Goal: Task Accomplishment & Management: Use online tool/utility

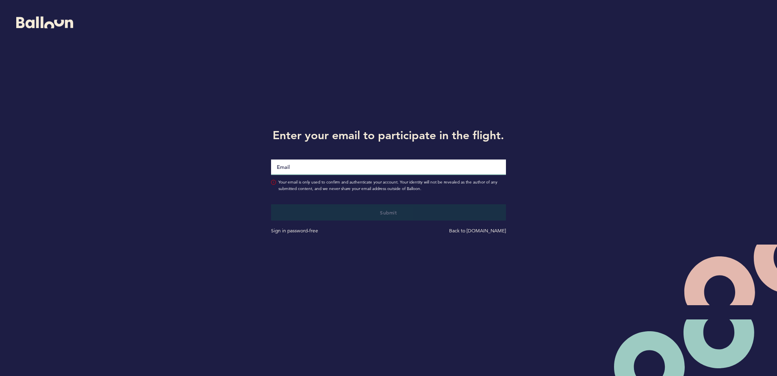
click at [277, 171] on input "Email" at bounding box center [388, 166] width 235 height 15
type input "[EMAIL_ADDRESS][DOMAIN_NAME]"
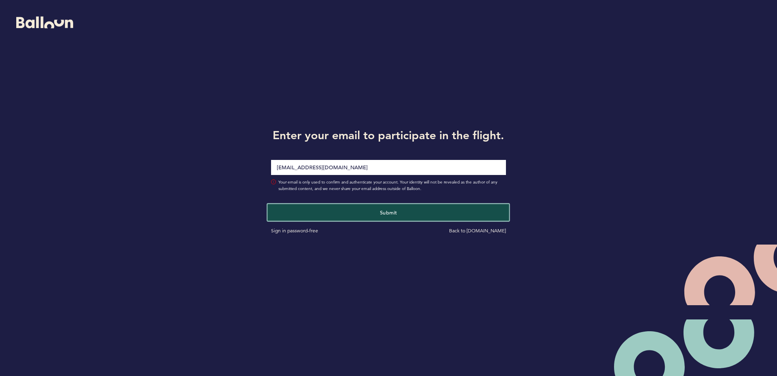
click at [298, 207] on button "Submit" at bounding box center [389, 212] width 242 height 17
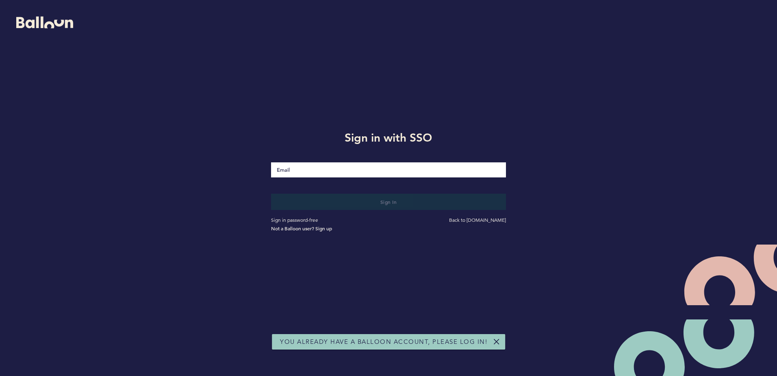
click at [296, 172] on input "Email" at bounding box center [388, 169] width 235 height 15
type input "[EMAIL_ADDRESS][DOMAIN_NAME]"
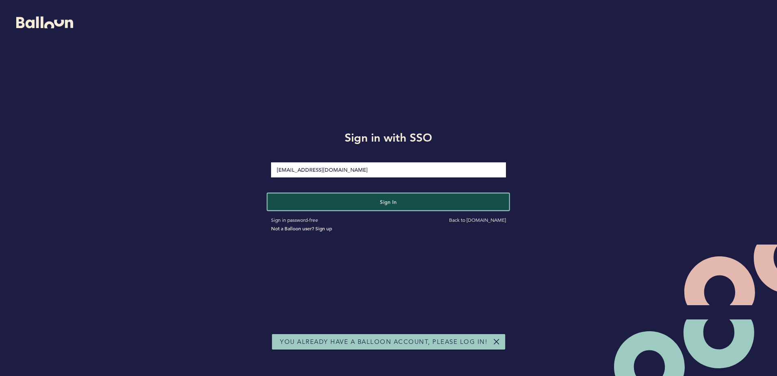
click at [303, 197] on button "Sign in" at bounding box center [389, 201] width 242 height 17
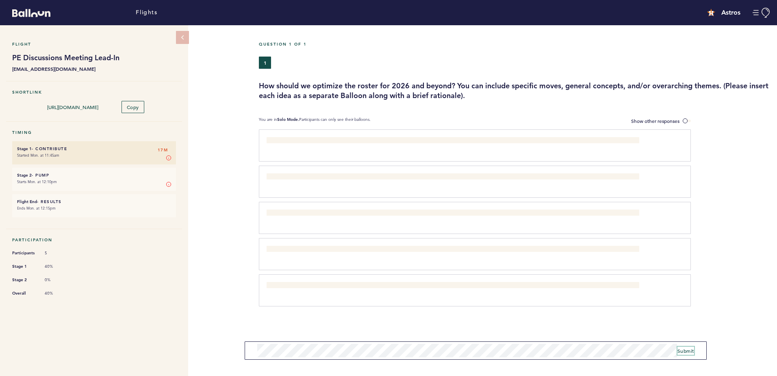
click at [684, 351] on span "Submit" at bounding box center [686, 350] width 17 height 7
click at [685, 346] on span "Submit" at bounding box center [686, 347] width 17 height 7
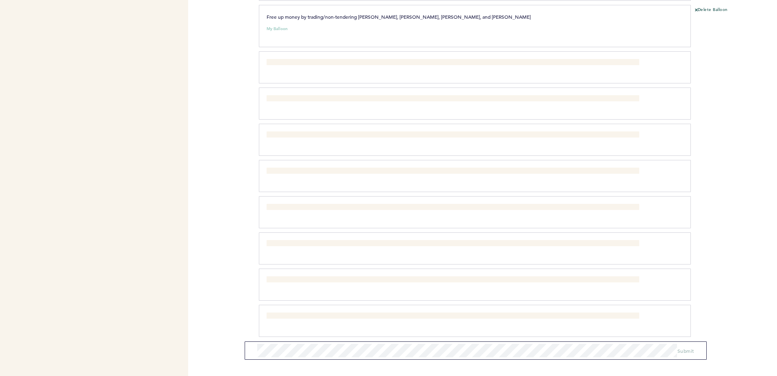
scroll to position [310, 0]
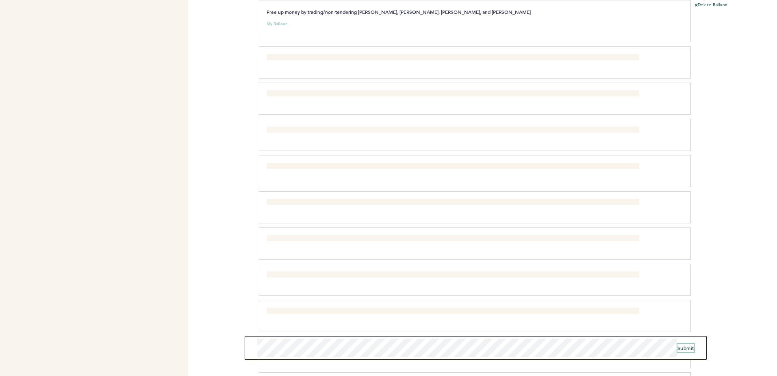
click at [690, 347] on span "Submit" at bounding box center [686, 347] width 17 height 7
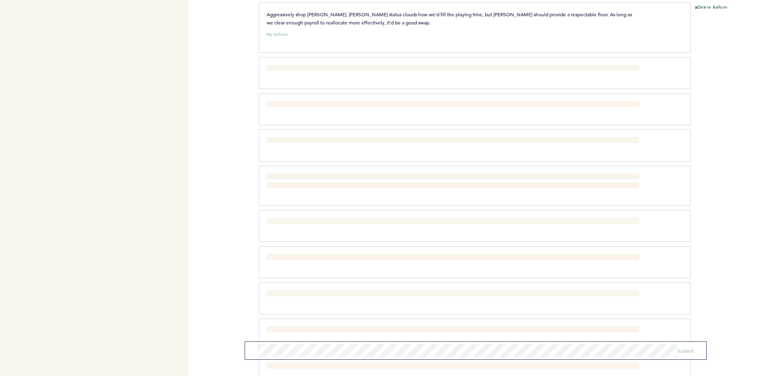
scroll to position [1068, 0]
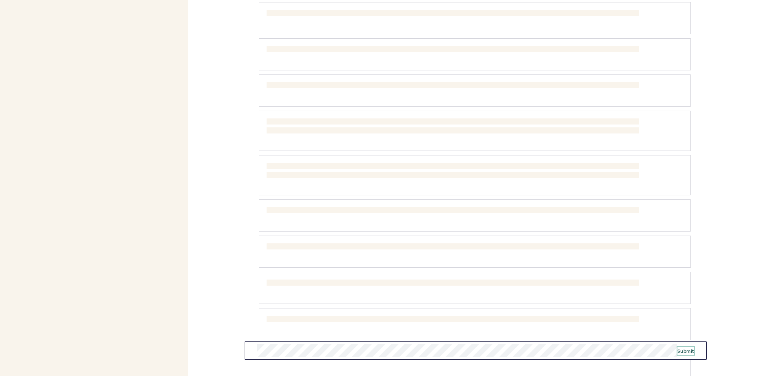
click at [686, 353] on button "Submit" at bounding box center [686, 350] width 17 height 8
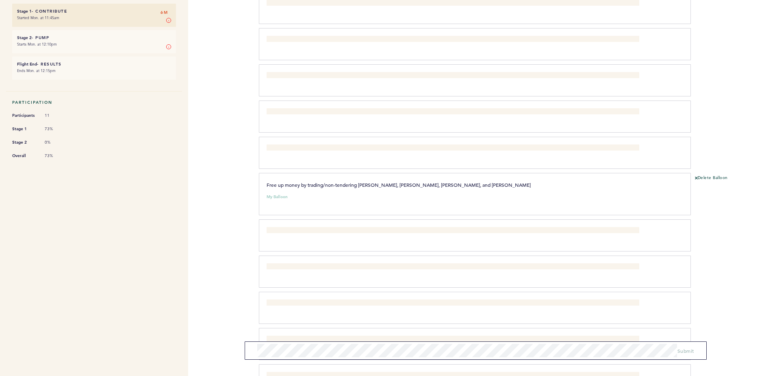
scroll to position [0, 0]
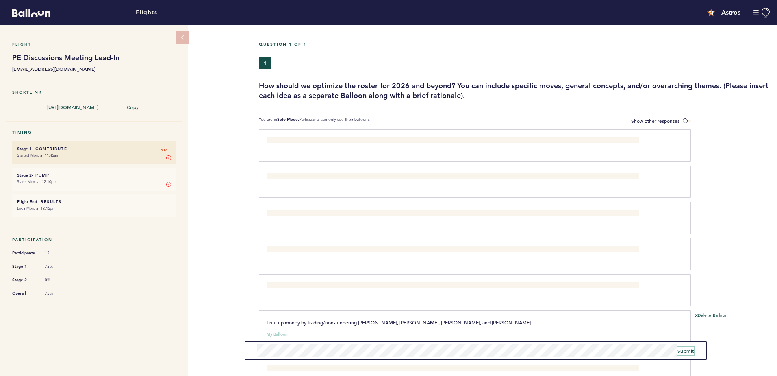
click at [687, 351] on span "Submit" at bounding box center [686, 350] width 17 height 7
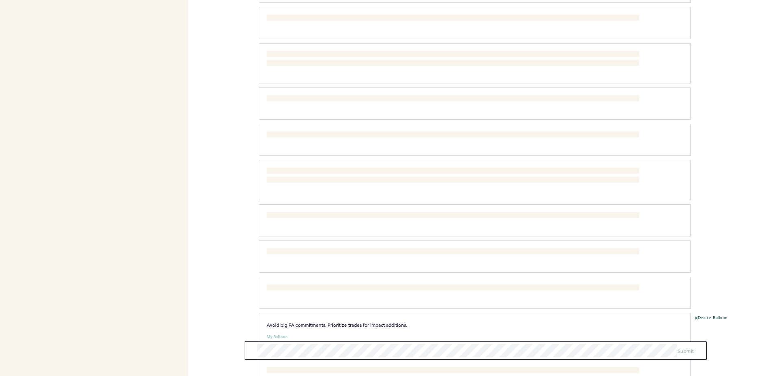
scroll to position [1764, 0]
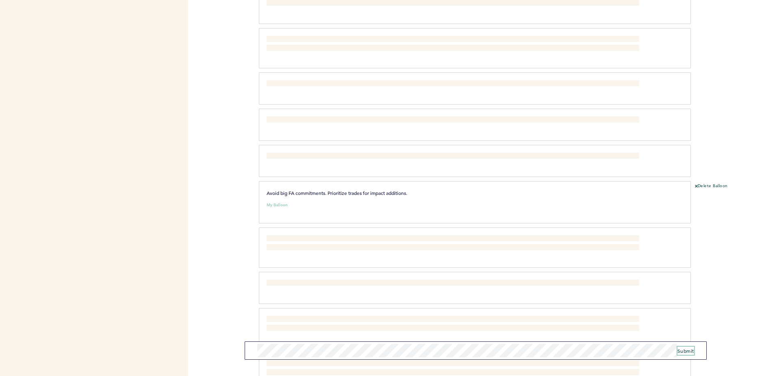
click at [689, 348] on span "Submit" at bounding box center [686, 350] width 17 height 7
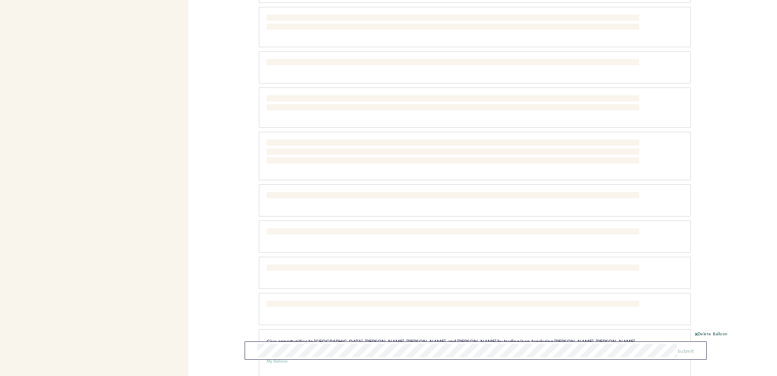
scroll to position [2008, 0]
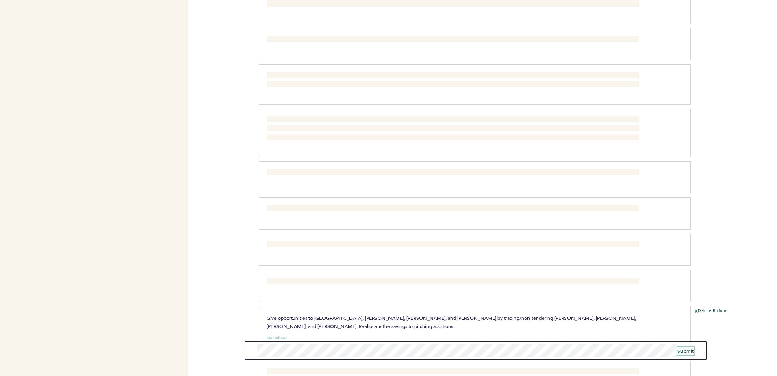
click at [683, 349] on span "Submit" at bounding box center [686, 350] width 17 height 7
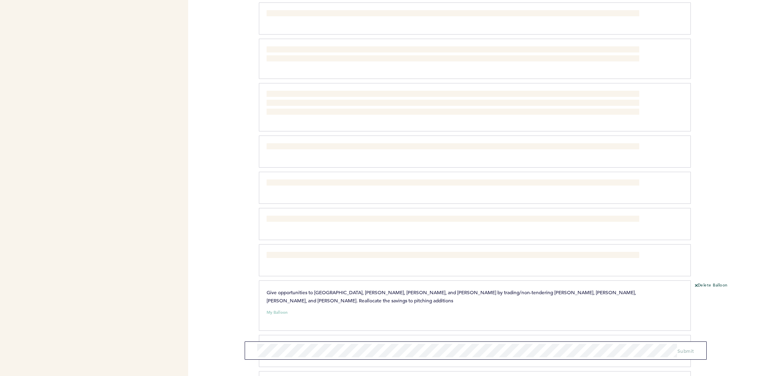
scroll to position [2162, 0]
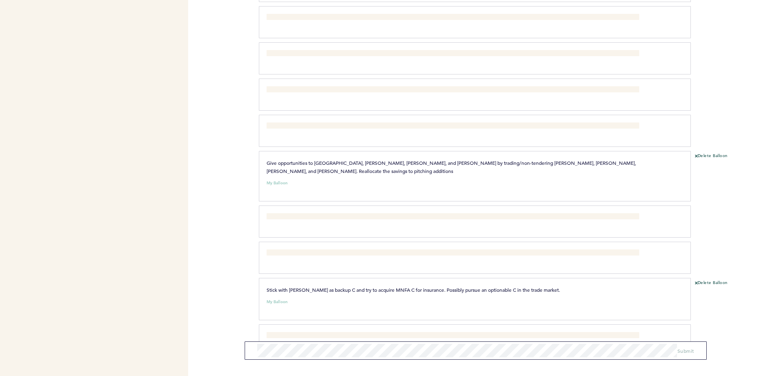
click at [239, 296] on div "Flights Astros [EMAIL_ADDRESS][DOMAIN_NAME] Team Domain: astros Notification Pr…" at bounding box center [388, 188] width 777 height 376
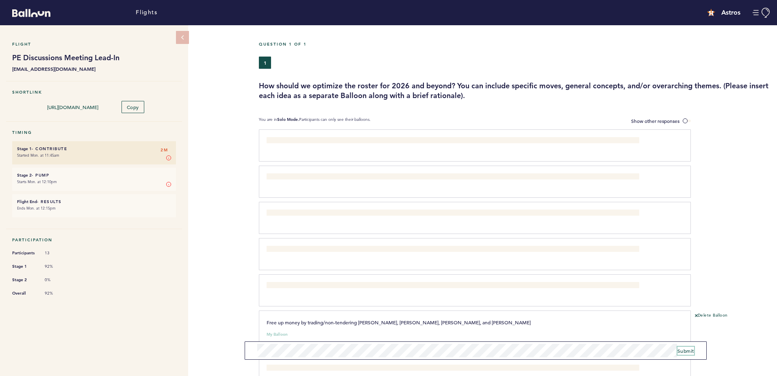
click at [685, 348] on span "Submit" at bounding box center [686, 350] width 17 height 7
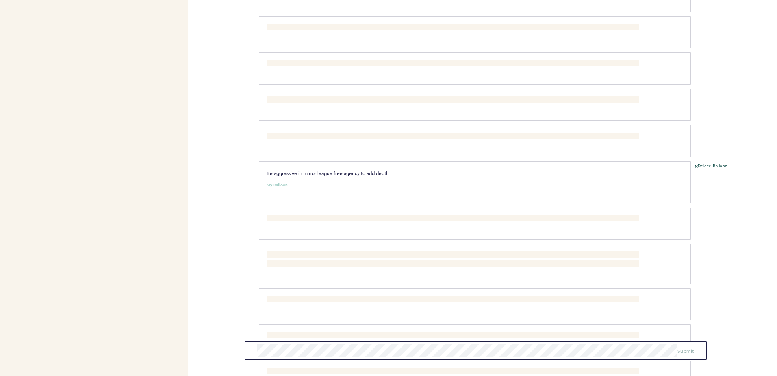
scroll to position [2723, 0]
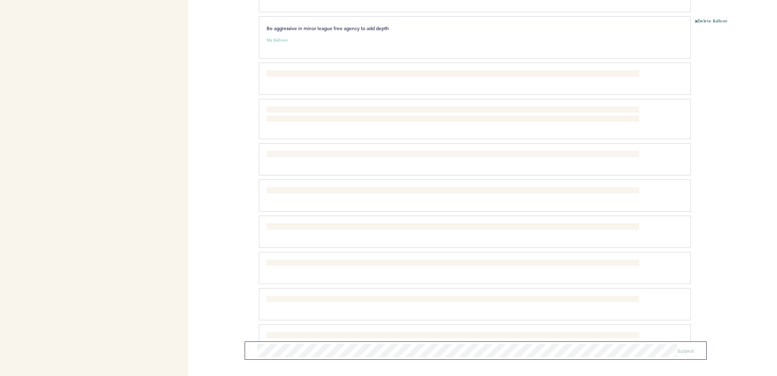
click at [245, 259] on div "Flights Astros [EMAIL_ADDRESS][DOMAIN_NAME] Team Domain: astros Notification Pr…" at bounding box center [388, 188] width 777 height 376
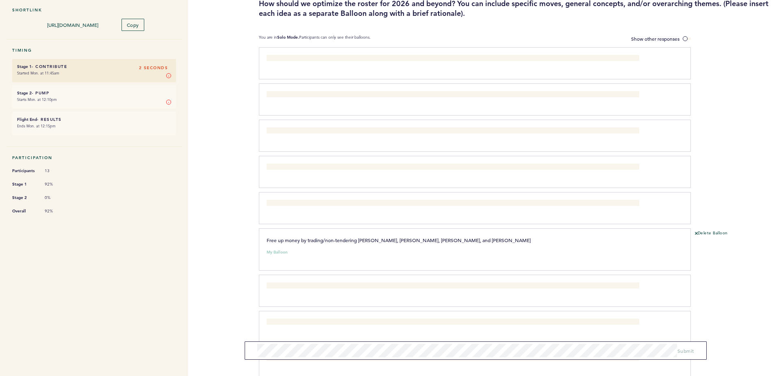
scroll to position [0, 0]
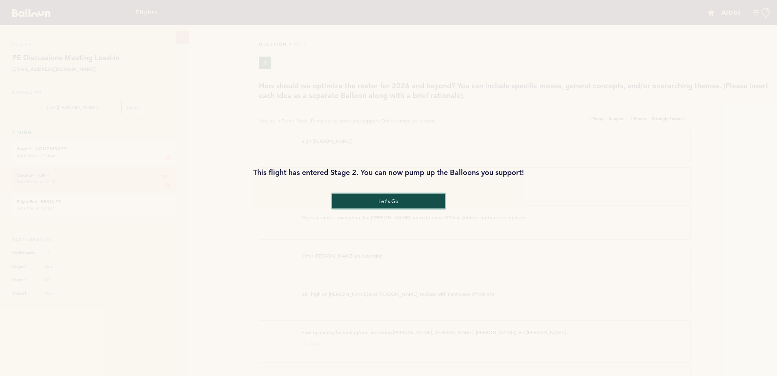
click at [351, 202] on button "let's go" at bounding box center [388, 200] width 113 height 15
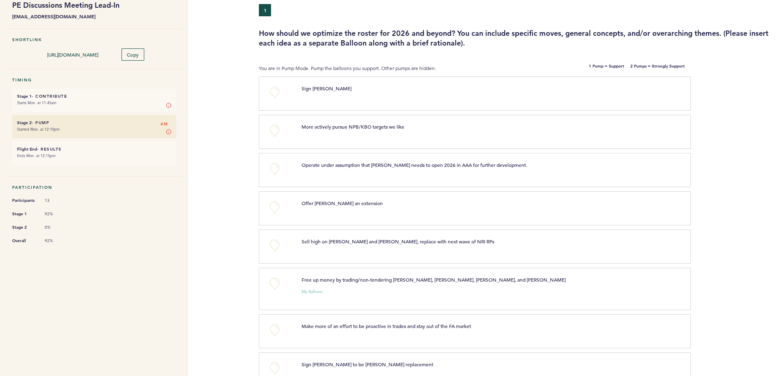
scroll to position [53, 0]
click at [271, 132] on button "+0" at bounding box center [275, 130] width 16 height 16
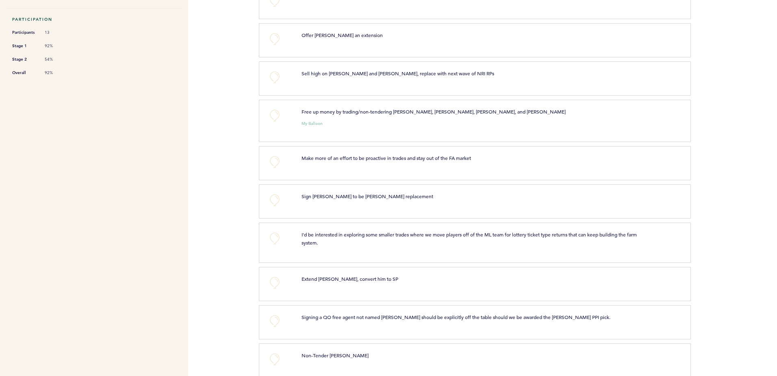
scroll to position [221, 0]
click at [278, 72] on button "+0" at bounding box center [275, 77] width 16 height 16
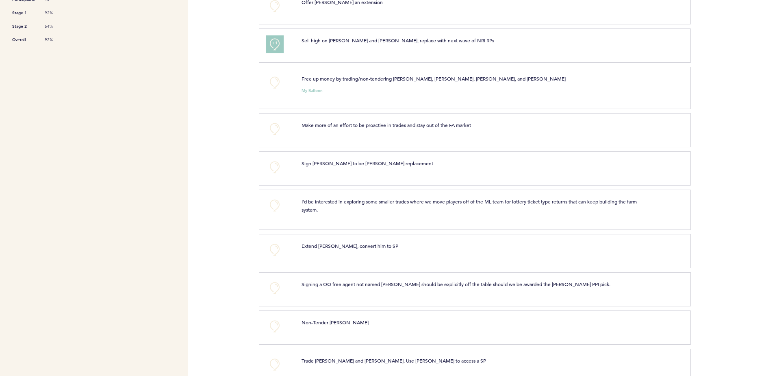
scroll to position [267, 0]
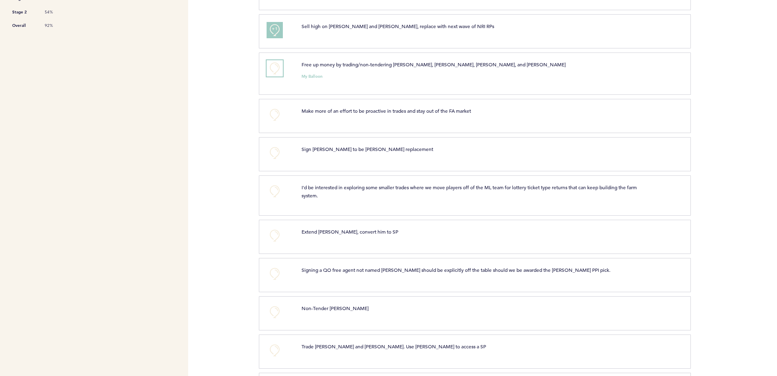
click at [269, 70] on button "+0" at bounding box center [275, 68] width 16 height 16
click at [269, 70] on button "+1" at bounding box center [275, 68] width 16 height 16
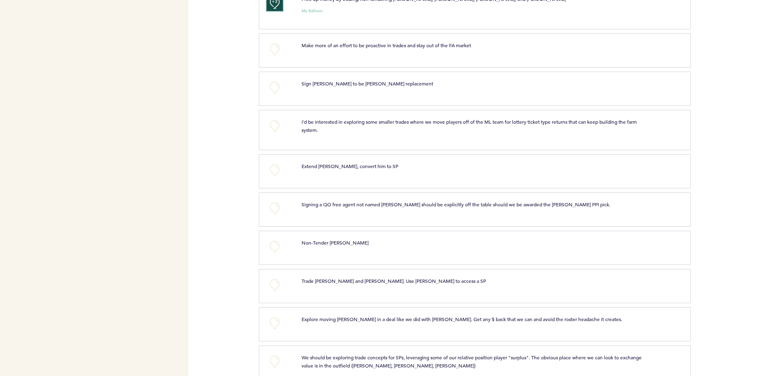
scroll to position [333, 0]
click at [273, 47] on button "+0" at bounding box center [275, 49] width 16 height 16
click at [273, 47] on span "+1" at bounding box center [275, 47] width 6 height 8
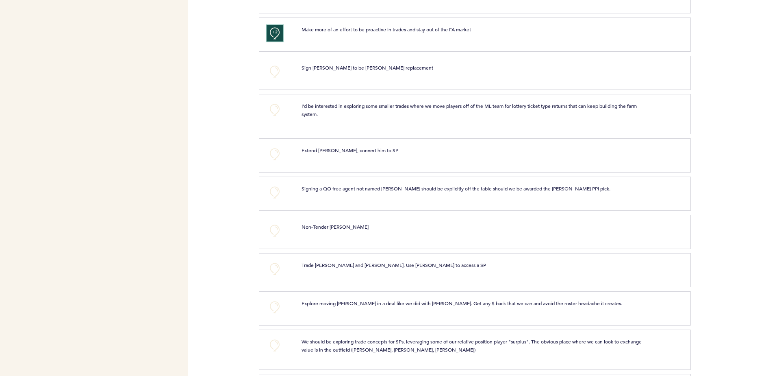
scroll to position [349, 0]
click at [274, 69] on button "+0" at bounding box center [275, 71] width 16 height 16
click at [274, 69] on span "+1" at bounding box center [275, 70] width 6 height 8
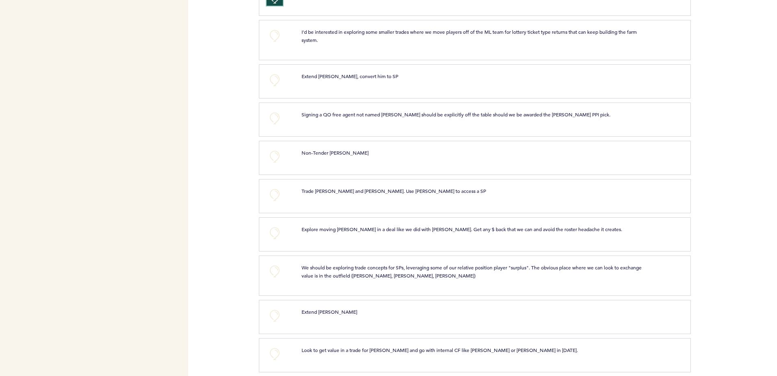
scroll to position [424, 0]
click at [276, 37] on button "+0" at bounding box center [275, 35] width 16 height 16
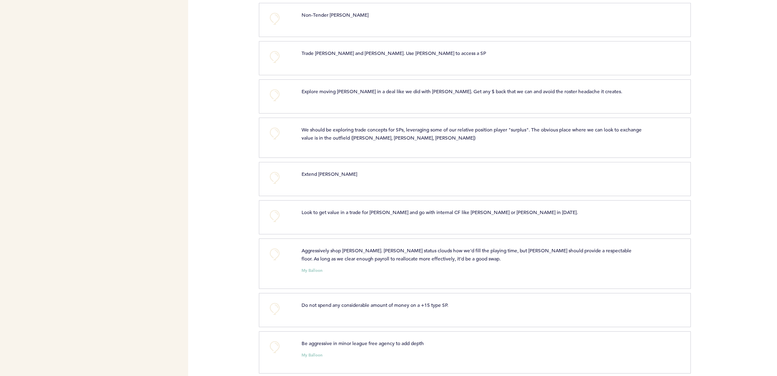
scroll to position [562, 0]
click at [272, 18] on button "+0" at bounding box center [275, 17] width 16 height 16
click at [271, 52] on button "+0" at bounding box center [275, 55] width 16 height 16
click at [271, 52] on button "+1" at bounding box center [275, 55] width 16 height 16
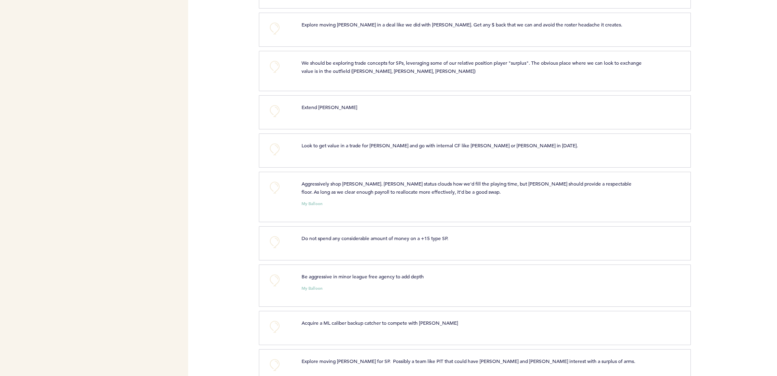
scroll to position [627, 0]
click at [275, 29] on button "+0" at bounding box center [275, 29] width 16 height 16
click at [275, 29] on span "+1" at bounding box center [275, 28] width 6 height 8
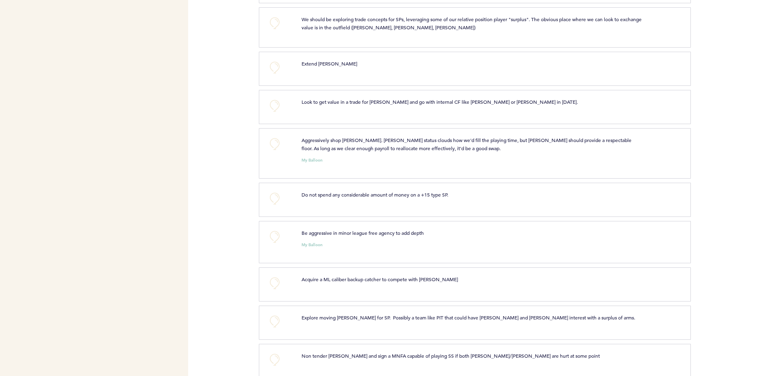
scroll to position [671, 0]
click at [278, 23] on button "+0" at bounding box center [275, 23] width 16 height 16
click at [278, 23] on button "+1" at bounding box center [275, 23] width 16 height 16
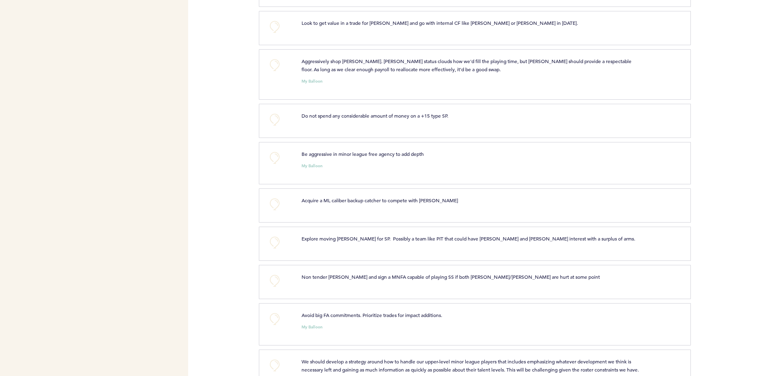
scroll to position [752, 0]
click at [272, 27] on button "+0" at bounding box center [275, 24] width 16 height 16
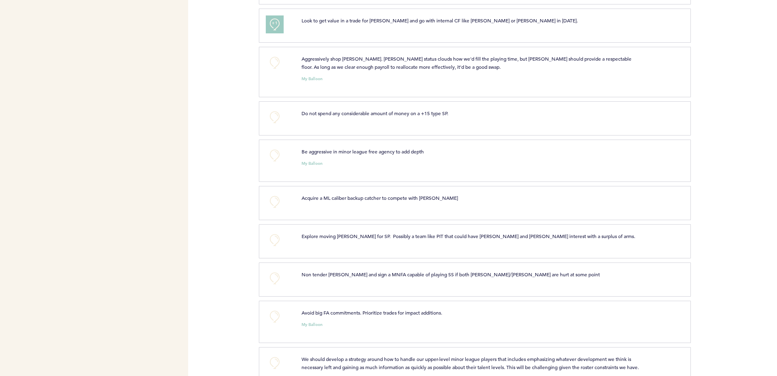
click at [272, 27] on span "+1" at bounding box center [275, 23] width 6 height 8
click at [273, 66] on button "+0" at bounding box center [275, 62] width 16 height 16
click at [273, 117] on button "+0" at bounding box center [275, 117] width 16 height 16
click at [273, 117] on span "+1" at bounding box center [275, 116] width 6 height 8
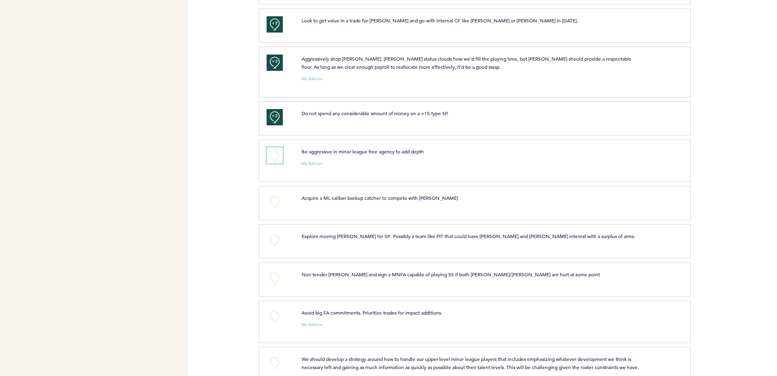
click at [274, 156] on button "+0" at bounding box center [275, 155] width 16 height 16
click at [274, 156] on span "+1" at bounding box center [275, 154] width 6 height 8
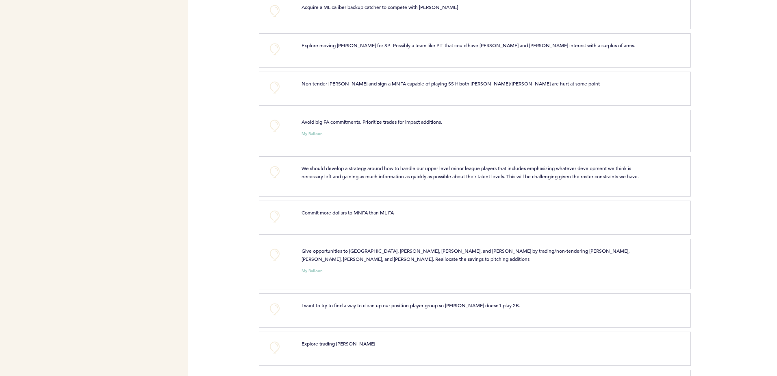
scroll to position [945, 0]
click at [271, 48] on button "+0" at bounding box center [275, 46] width 16 height 16
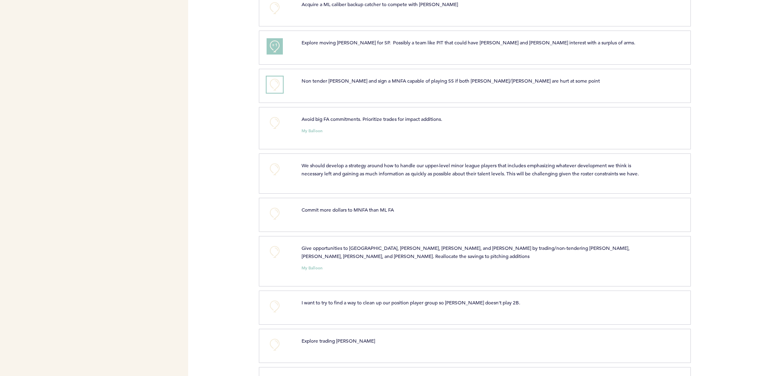
click at [274, 84] on button "+0" at bounding box center [275, 84] width 16 height 16
click at [269, 127] on button "+0" at bounding box center [275, 123] width 16 height 16
click at [269, 127] on button "+1" at bounding box center [275, 123] width 16 height 16
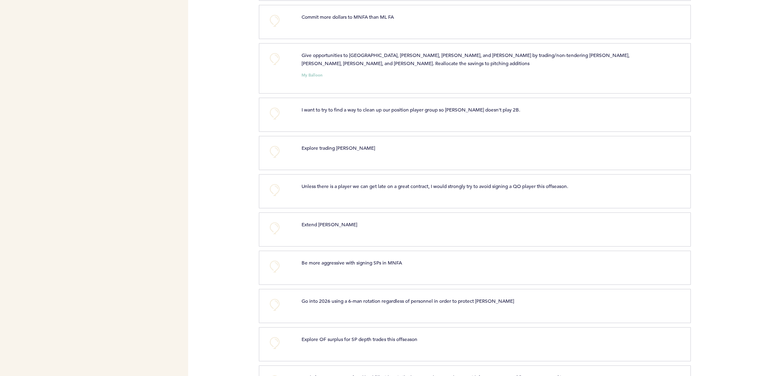
scroll to position [1138, 0]
click at [274, 64] on button "+0" at bounding box center [275, 59] width 16 height 16
click at [274, 62] on span "+1" at bounding box center [275, 58] width 6 height 8
click at [274, 122] on button "+0" at bounding box center [275, 114] width 16 height 16
click at [274, 117] on span "+1" at bounding box center [275, 113] width 6 height 8
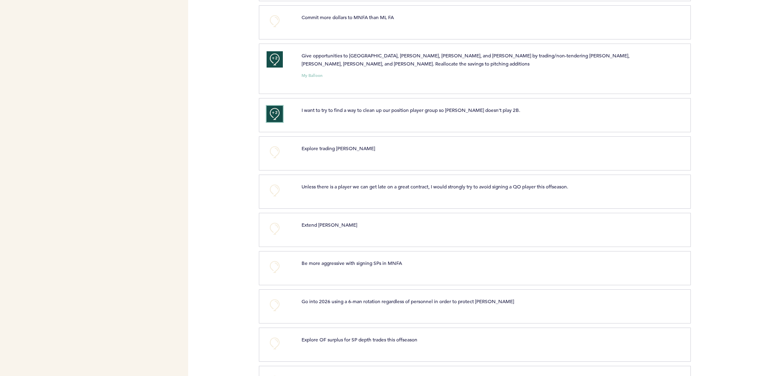
click at [274, 117] on span "+2" at bounding box center [275, 113] width 6 height 8
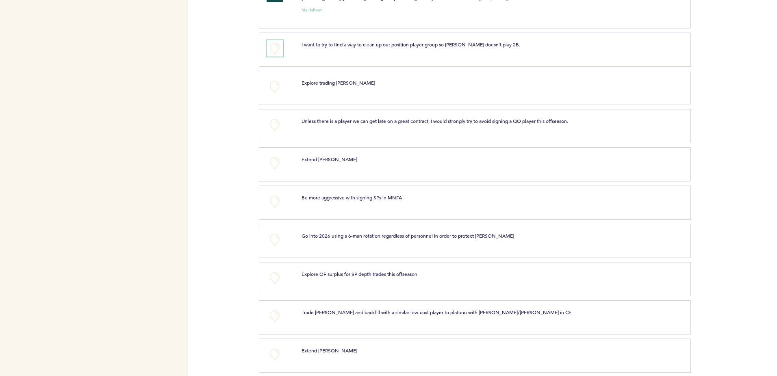
scroll to position [1204, 0]
click at [273, 93] on button "+0" at bounding box center [275, 85] width 16 height 16
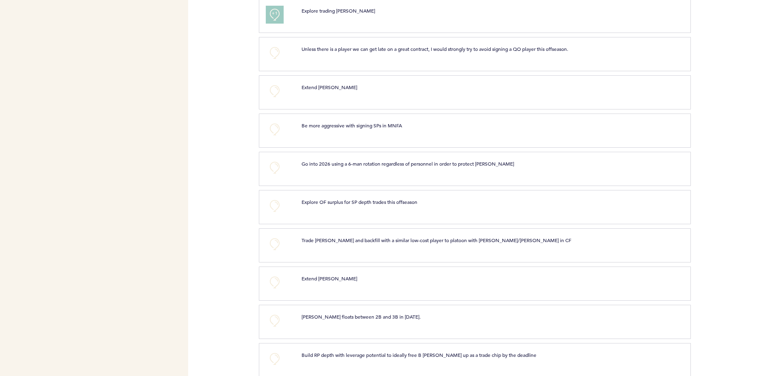
scroll to position [1276, 0]
click at [273, 59] on button "+0" at bounding box center [275, 52] width 16 height 16
click at [273, 55] on span "+1" at bounding box center [275, 51] width 6 height 8
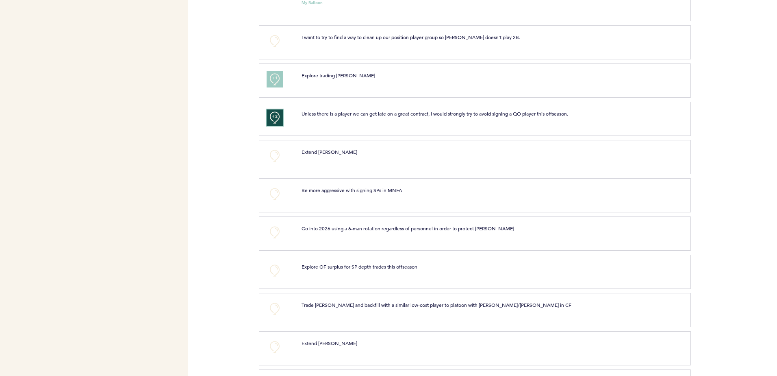
scroll to position [1213, 0]
click at [229, 145] on div "Flights Astros [EMAIL_ADDRESS][DOMAIN_NAME] Team Domain: astros Notification Pr…" at bounding box center [388, 188] width 777 height 376
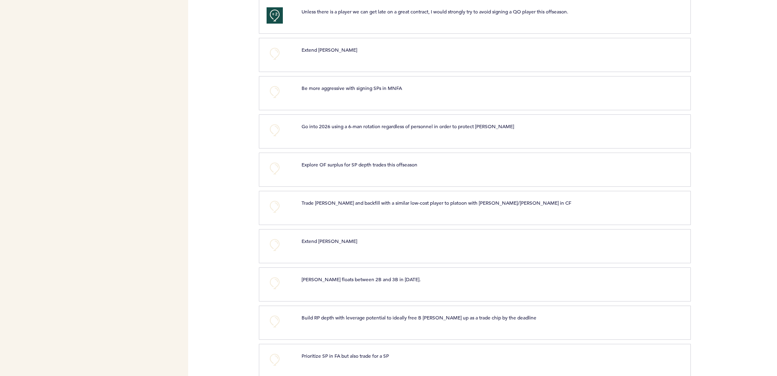
scroll to position [1313, 0]
click at [270, 98] on button "+0" at bounding box center [275, 91] width 16 height 16
click at [270, 98] on button "+1" at bounding box center [275, 91] width 16 height 16
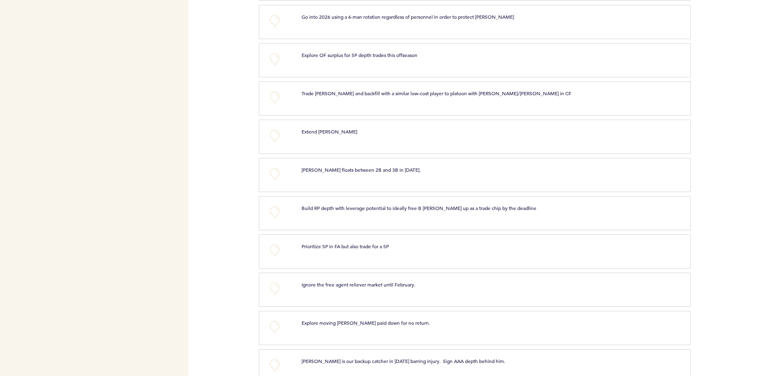
scroll to position [1422, 0]
click at [269, 102] on button "+0" at bounding box center [275, 97] width 16 height 16
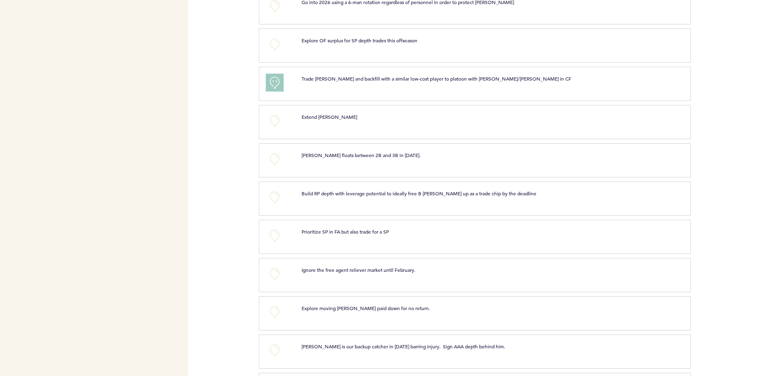
scroll to position [1439, 0]
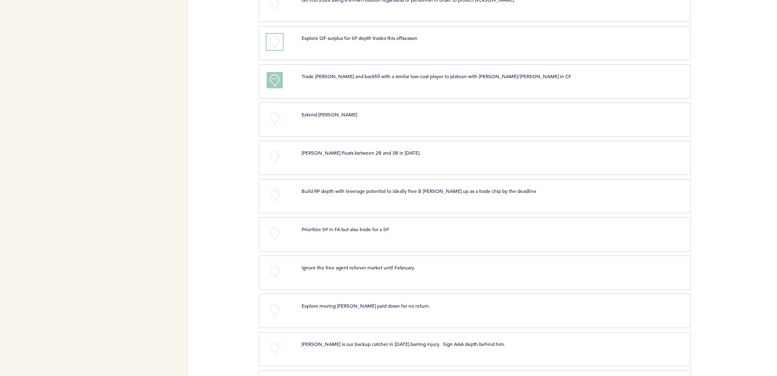
click at [273, 49] on button "+0" at bounding box center [275, 42] width 16 height 16
click at [273, 45] on span "+1" at bounding box center [275, 41] width 6 height 8
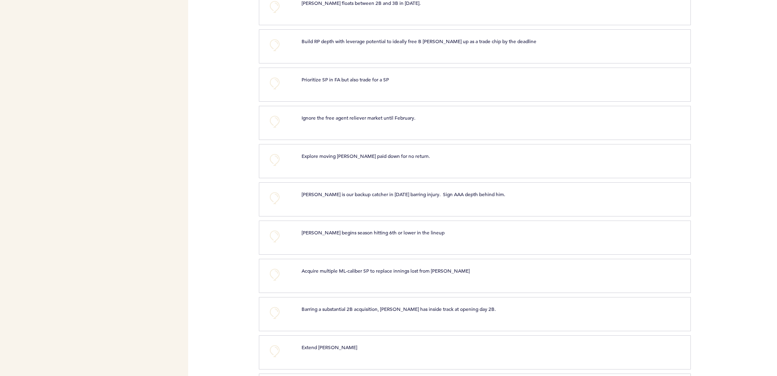
scroll to position [1589, 0]
click at [275, 15] on button "+0" at bounding box center [275, 6] width 16 height 16
click at [269, 52] on button "+0" at bounding box center [275, 45] width 16 height 16
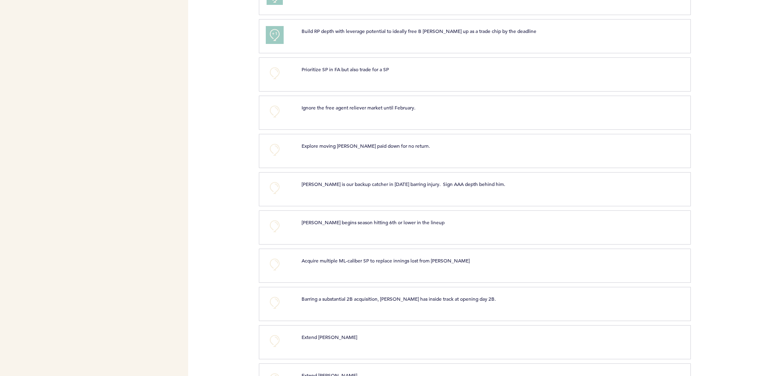
scroll to position [1599, 0]
click at [267, 42] on button "+1" at bounding box center [275, 34] width 16 height 16
click at [267, 42] on button "+2" at bounding box center [275, 34] width 16 height 16
click at [245, 83] on div "Flights Astros [EMAIL_ADDRESS][DOMAIN_NAME] Team Domain: astros Notification Pr…" at bounding box center [388, 188] width 777 height 376
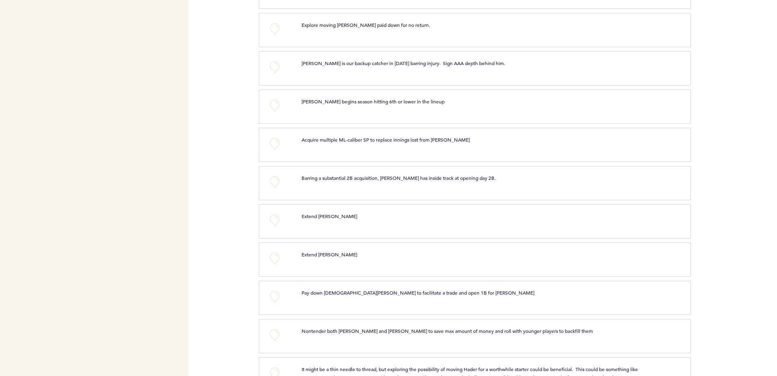
scroll to position [1722, 0]
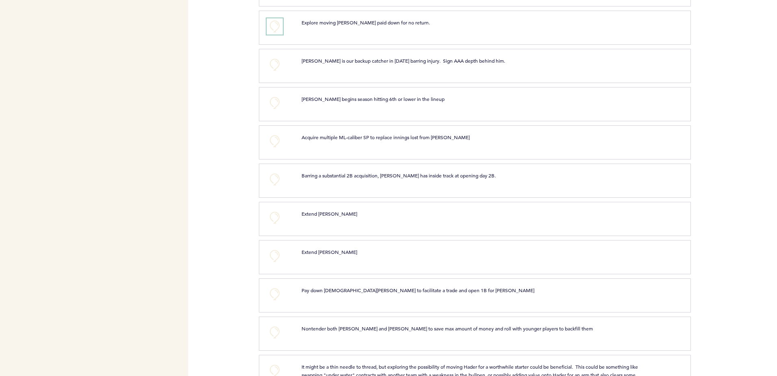
click at [269, 34] on button "+0" at bounding box center [275, 26] width 16 height 16
click at [269, 34] on button "+1" at bounding box center [275, 26] width 16 height 16
click at [275, 68] on button "+0" at bounding box center [275, 64] width 16 height 16
click at [275, 67] on span "+1" at bounding box center [275, 63] width 6 height 8
click at [274, 146] on button "+0" at bounding box center [275, 141] width 16 height 16
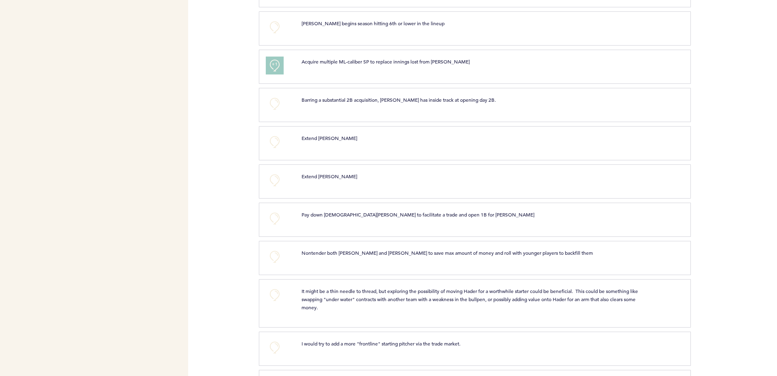
scroll to position [1798, 0]
click at [274, 108] on button "+0" at bounding box center [275, 103] width 16 height 16
click at [274, 106] on span "+1" at bounding box center [275, 102] width 6 height 8
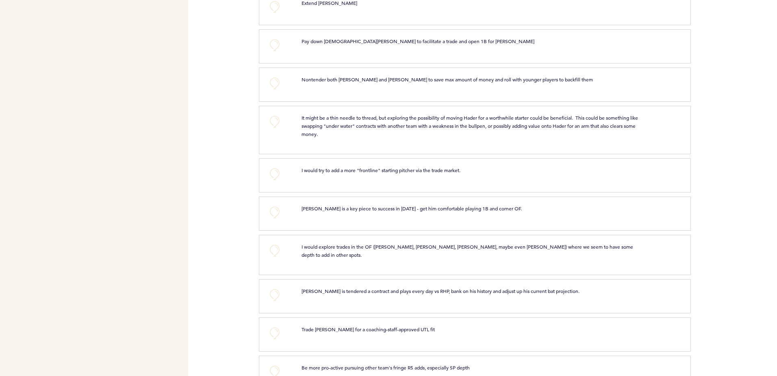
scroll to position [1972, 0]
click at [269, 48] on button "+0" at bounding box center [275, 44] width 16 height 16
click at [272, 47] on span "+1" at bounding box center [275, 43] width 6 height 8
click at [274, 87] on button "+0" at bounding box center [275, 82] width 16 height 16
click at [274, 85] on span "+1" at bounding box center [275, 81] width 6 height 8
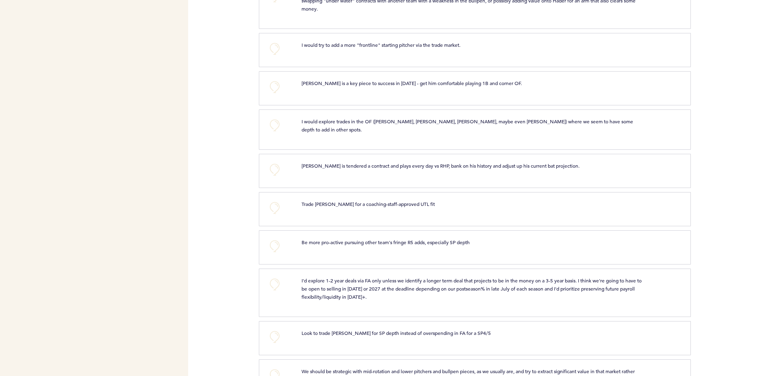
scroll to position [2096, 0]
click at [274, 55] on button "+0" at bounding box center [275, 48] width 16 height 16
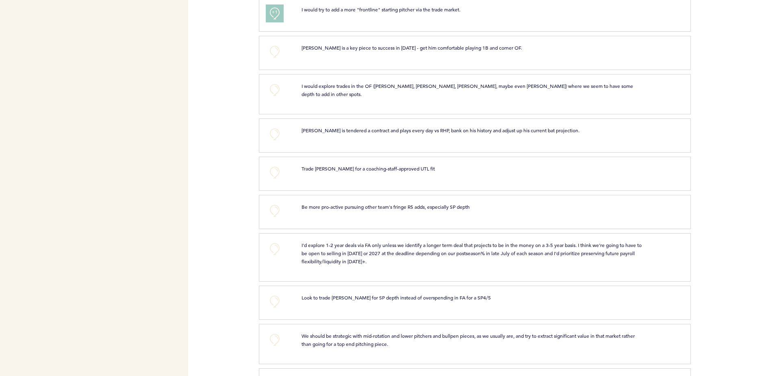
scroll to position [2132, 0]
click at [274, 55] on button "+0" at bounding box center [275, 51] width 16 height 16
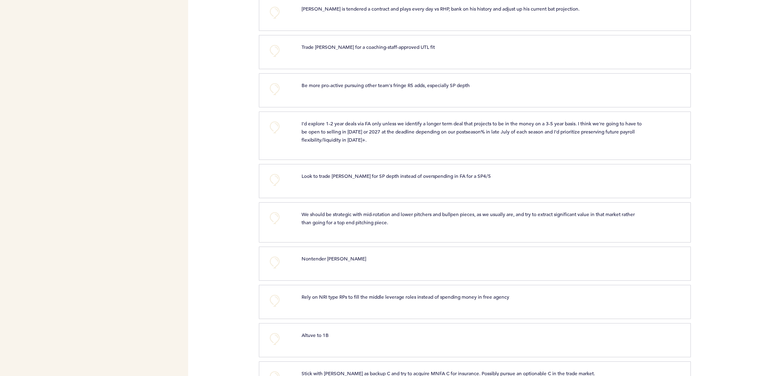
scroll to position [2253, 0]
click at [271, 54] on button "+0" at bounding box center [275, 50] width 16 height 16
click at [278, 52] on span "+1" at bounding box center [275, 49] width 6 height 8
click at [278, 52] on span "+2" at bounding box center [275, 49] width 6 height 8
click at [272, 89] on button "+0" at bounding box center [275, 88] width 16 height 16
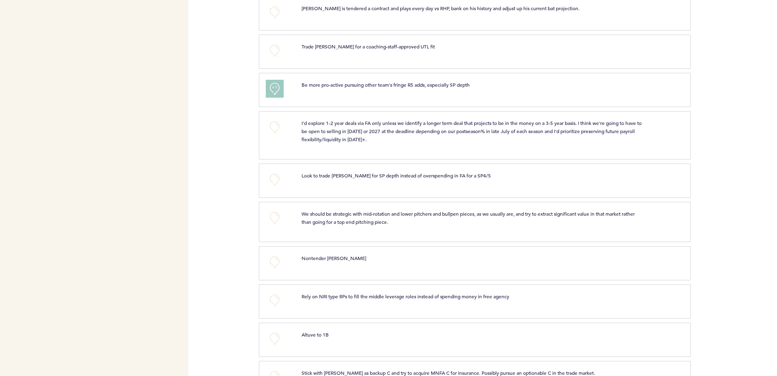
click at [272, 89] on span "+1" at bounding box center [275, 87] width 6 height 8
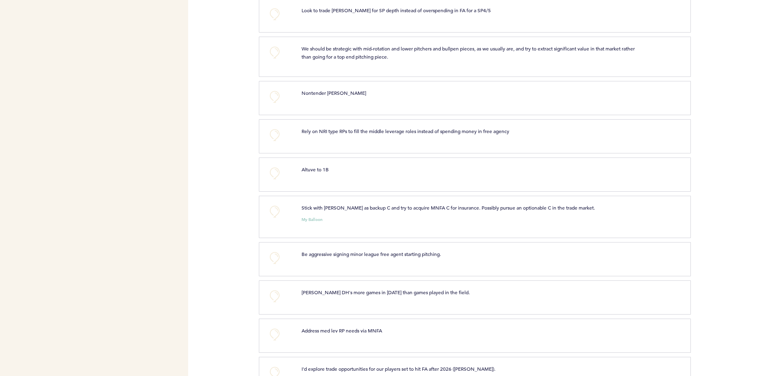
scroll to position [2421, 0]
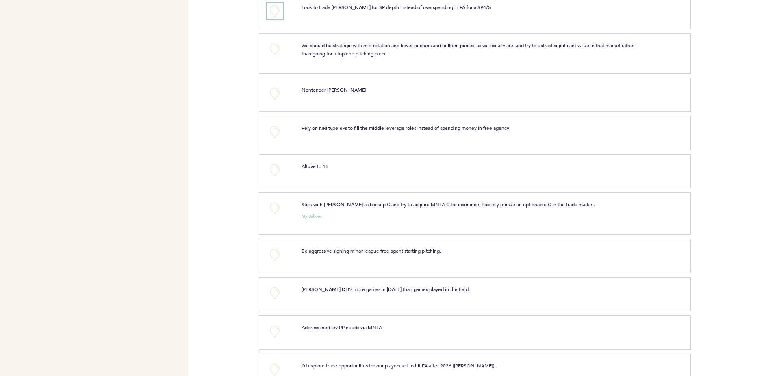
click at [274, 13] on button "+0" at bounding box center [275, 11] width 16 height 16
click at [274, 13] on span "+1" at bounding box center [275, 10] width 6 height 8
click at [276, 49] on button "+0" at bounding box center [275, 49] width 16 height 16
click at [274, 96] on button "+0" at bounding box center [275, 93] width 16 height 16
click at [0, 0] on span "+0" at bounding box center [0, 0] width 0 height 0
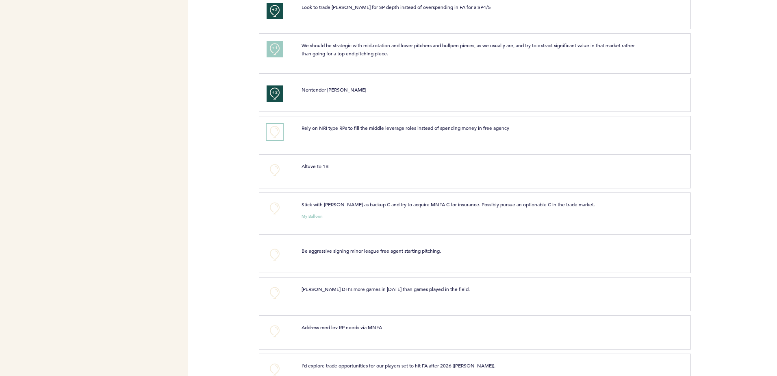
click at [274, 134] on button "+0" at bounding box center [275, 132] width 16 height 16
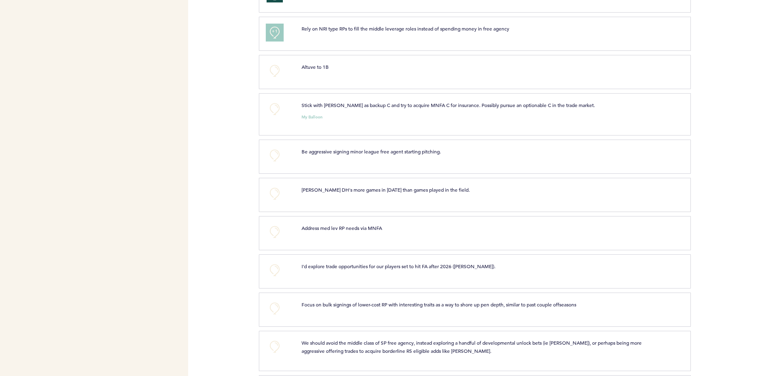
scroll to position [2521, 0]
click at [274, 113] on button "+0" at bounding box center [275, 108] width 16 height 16
click at [274, 113] on button "+1" at bounding box center [275, 108] width 16 height 16
click at [274, 149] on button "+0" at bounding box center [275, 155] width 16 height 16
click at [274, 149] on button "+1" at bounding box center [275, 155] width 16 height 16
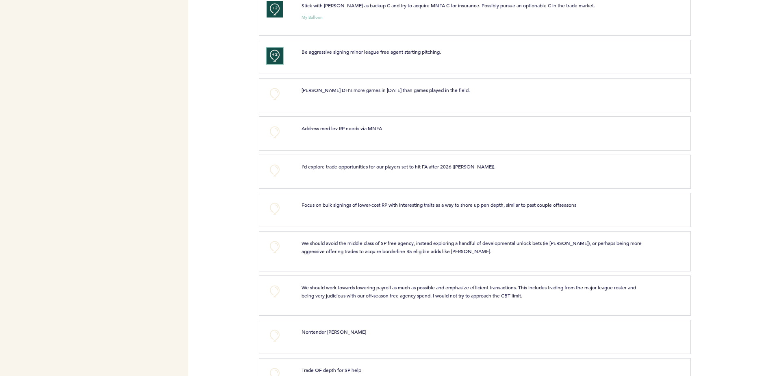
scroll to position [2621, 0]
click at [272, 96] on button "+0" at bounding box center [275, 93] width 16 height 16
click at [272, 96] on span "+1" at bounding box center [275, 92] width 6 height 8
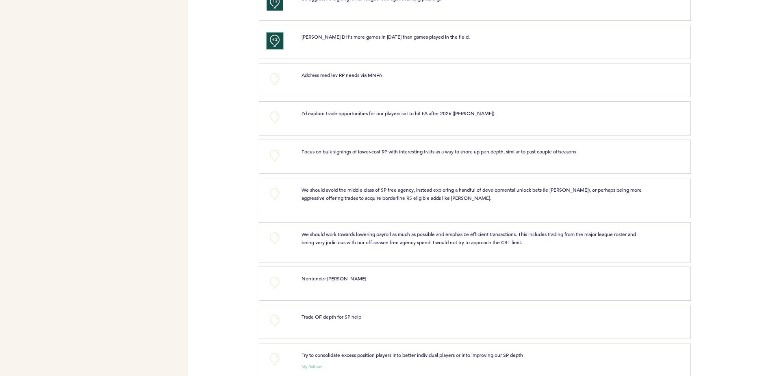
scroll to position [2688, 0]
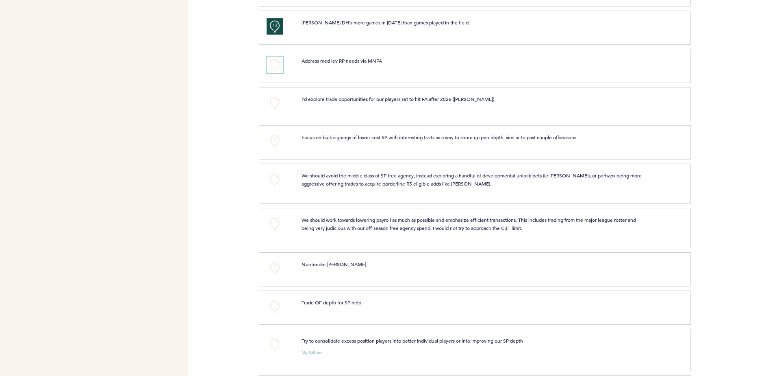
click at [272, 61] on button "+0" at bounding box center [275, 64] width 16 height 16
click at [272, 61] on button "+1" at bounding box center [275, 64] width 16 height 16
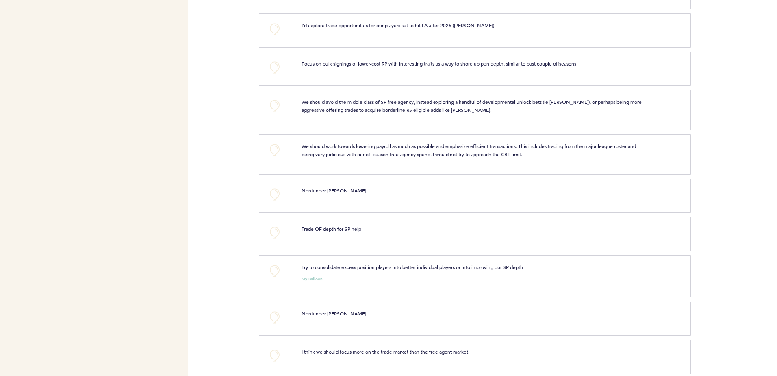
scroll to position [2762, 0]
click at [274, 37] on button "+0" at bounding box center [275, 29] width 16 height 16
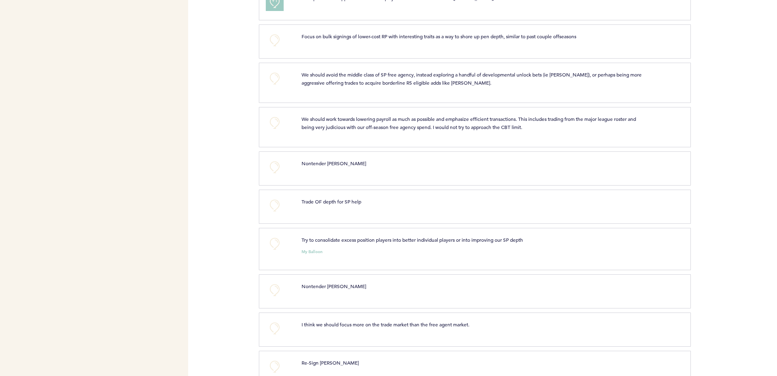
scroll to position [2803, 0]
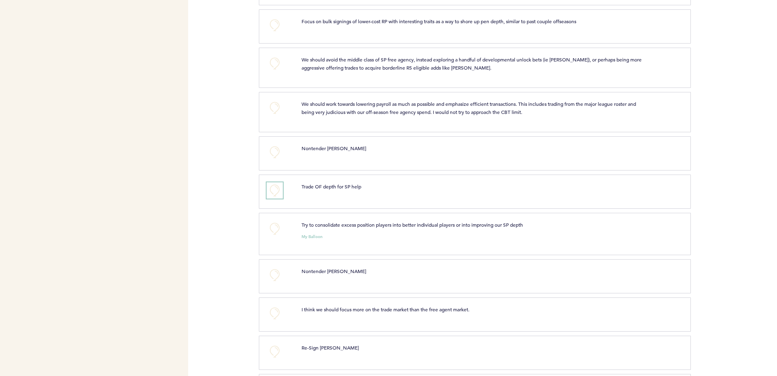
click at [271, 191] on button "+0" at bounding box center [275, 190] width 16 height 16
click at [272, 197] on button "+1" at bounding box center [275, 190] width 16 height 16
click at [276, 234] on button "+0" at bounding box center [275, 228] width 16 height 16
click at [276, 234] on button "+1" at bounding box center [275, 228] width 16 height 16
click at [275, 280] on button "+0" at bounding box center [275, 275] width 16 height 16
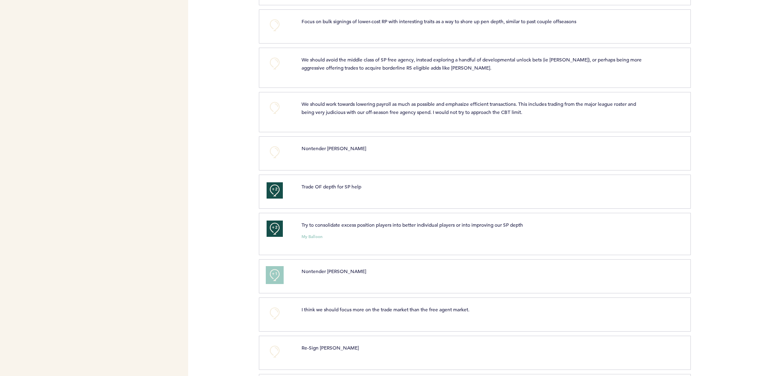
click at [275, 280] on button "+1" at bounding box center [275, 275] width 16 height 16
click at [271, 112] on button "+0" at bounding box center [275, 108] width 16 height 16
click at [281, 66] on button "+0" at bounding box center [275, 63] width 16 height 16
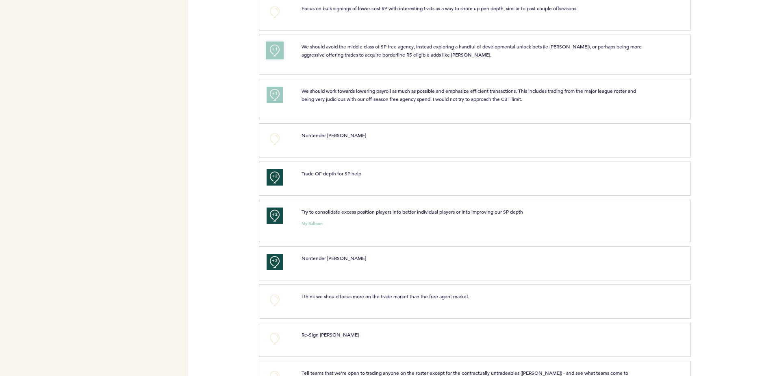
scroll to position [2855, 0]
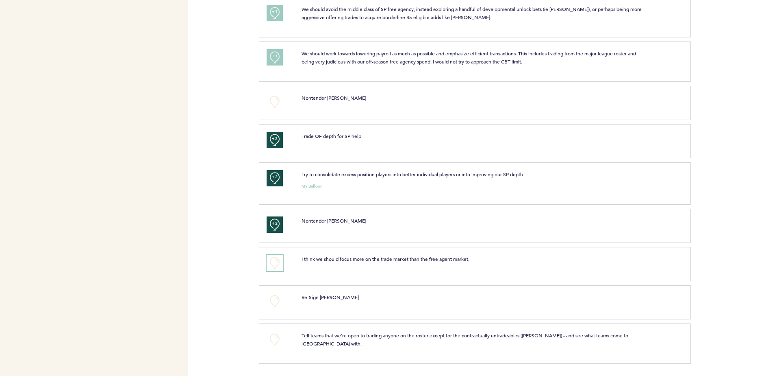
click at [267, 265] on button "+0" at bounding box center [275, 262] width 16 height 16
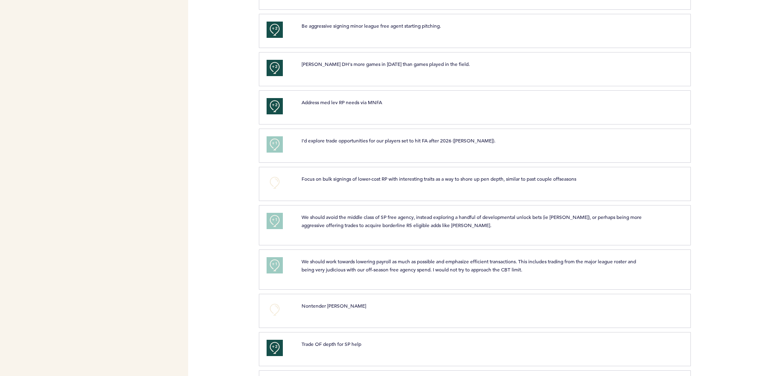
scroll to position [2646, 0]
click at [225, 278] on div "Flights Astros [EMAIL_ADDRESS][DOMAIN_NAME] Team Domain: astros Notification Pr…" at bounding box center [388, 188] width 777 height 376
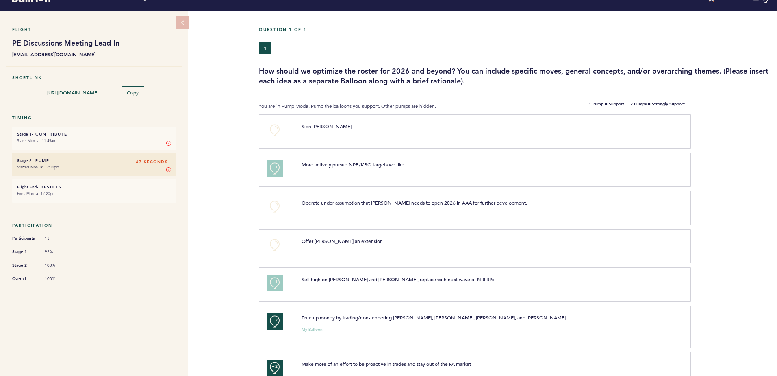
scroll to position [15, 0]
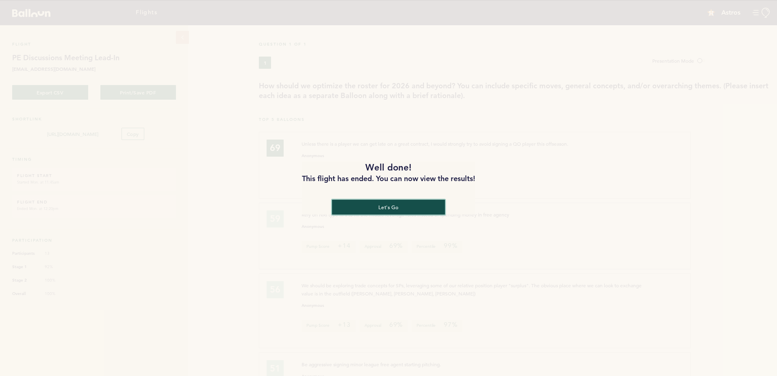
click at [365, 205] on button "let's go" at bounding box center [388, 206] width 113 height 15
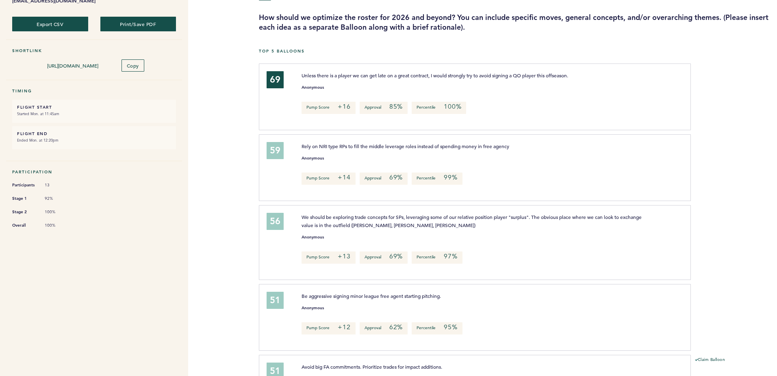
click at [231, 179] on div "Flight PE Discussions Meeting Lead-In [EMAIL_ADDRESS][DOMAIN_NAME] Export CSV P…" at bounding box center [388, 132] width 777 height 350
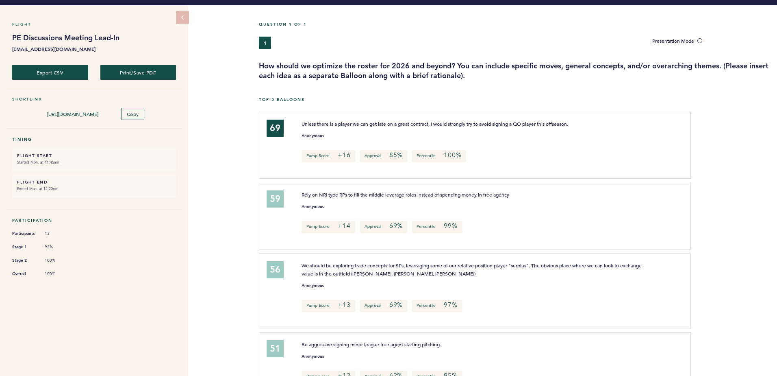
scroll to position [20, 0]
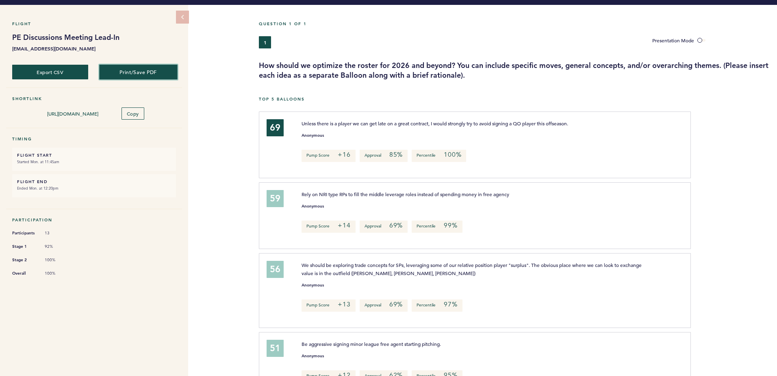
click at [138, 74] on button "Print/Save PDF" at bounding box center [138, 71] width 78 height 15
click at [135, 70] on button "Print/Save PDF" at bounding box center [138, 71] width 78 height 15
click at [229, 109] on div "Flight PE Discussions Meeting Lead-In [EMAIL_ADDRESS][DOMAIN_NAME] Export CSV P…" at bounding box center [388, 180] width 777 height 350
click at [236, 91] on div "Flight PE Discussions Meeting Lead-In [EMAIL_ADDRESS][DOMAIN_NAME] Export CSV P…" at bounding box center [388, 180] width 777 height 350
